Goal: Transaction & Acquisition: Purchase product/service

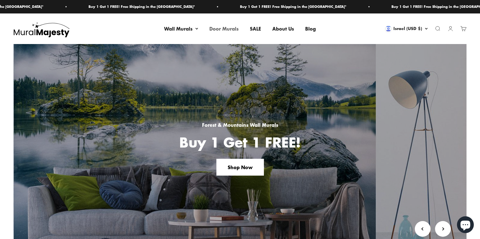
click at [224, 27] on link "Door Murals" at bounding box center [223, 28] width 29 height 7
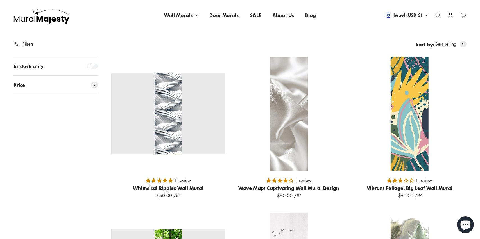
scroll to position [97, 0]
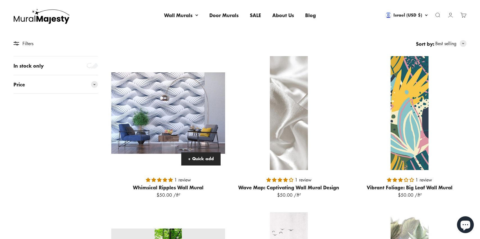
click at [179, 97] on img at bounding box center [168, 113] width 114 height 114
